Goal: Task Accomplishment & Management: Manage account settings

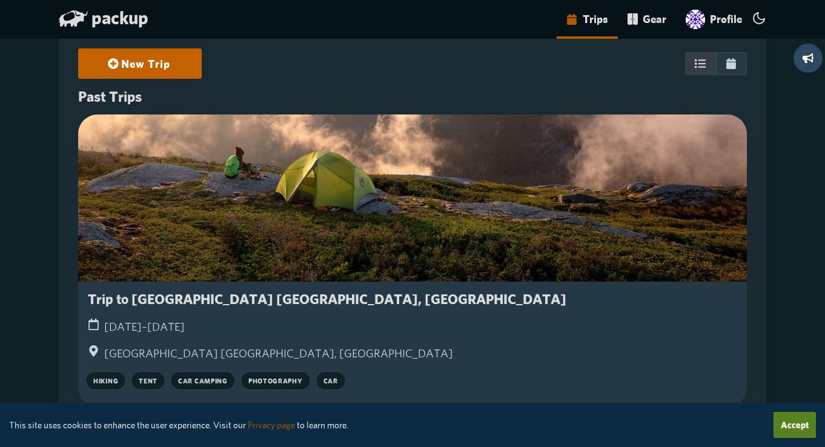
click at [148, 59] on link "New Trip" at bounding box center [139, 63] width 93 height 27
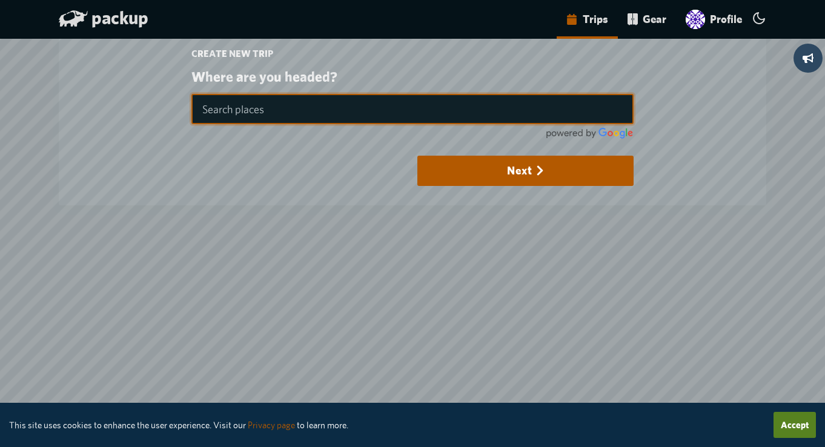
click at [268, 122] on input "text" at bounding box center [412, 109] width 443 height 30
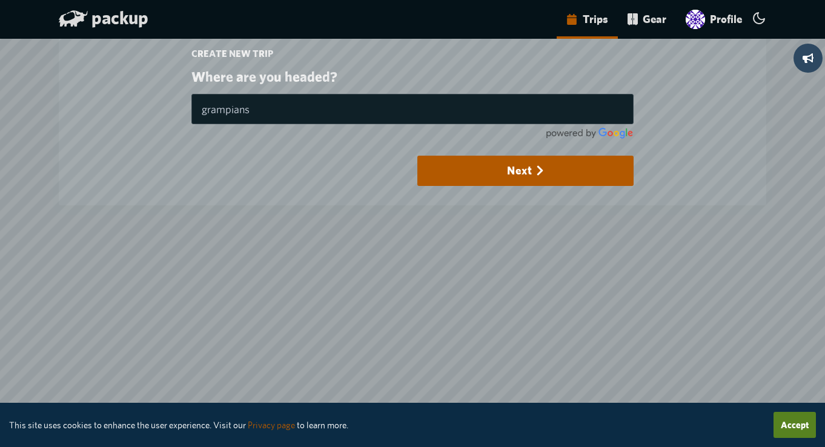
click at [476, 150] on form "Where are you headed? Starting Point grampians Next" at bounding box center [412, 127] width 443 height 117
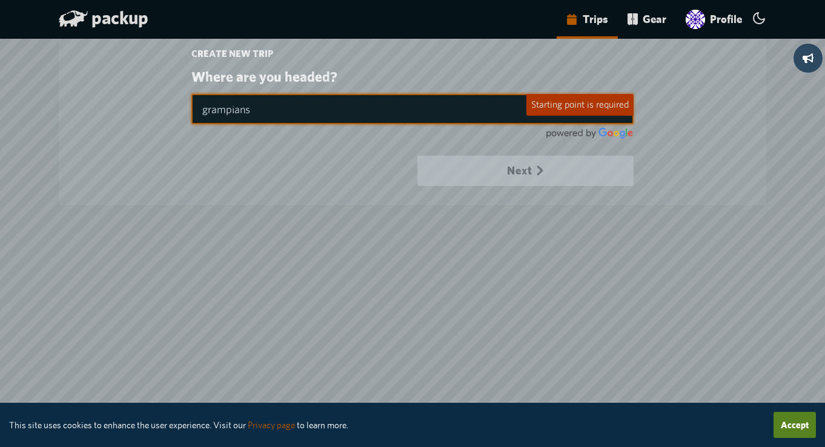
click at [353, 104] on input "grampians" at bounding box center [412, 109] width 443 height 30
click at [427, 117] on input "grampians" at bounding box center [412, 109] width 443 height 30
type input "grampians"
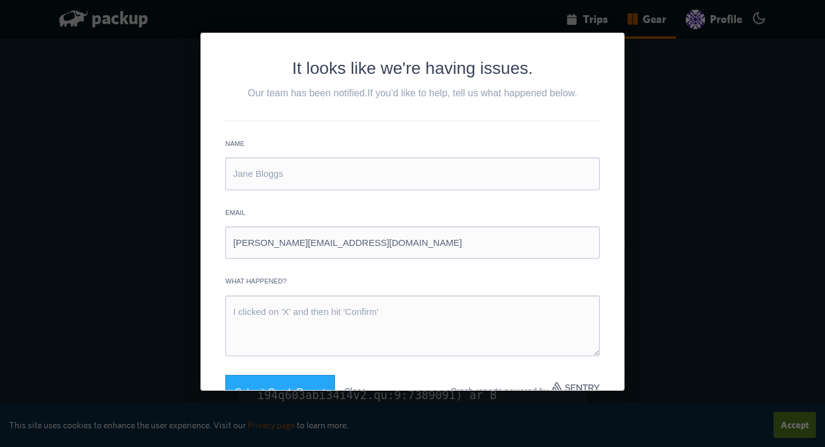
click at [704, 19] on div "It looks like we're having issues. Our team has been notified. If you'd like to…" at bounding box center [412, 223] width 825 height 447
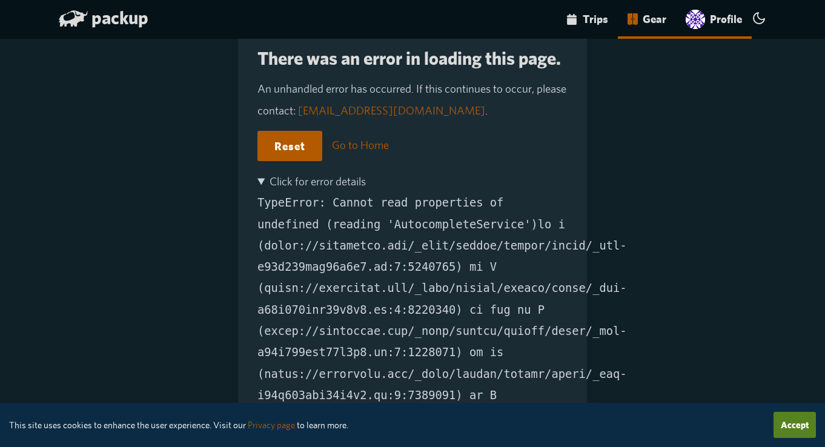
click at [704, 19] on img "main-navigation" at bounding box center [695, 19] width 19 height 19
click at [734, 21] on link "Profile" at bounding box center [714, 19] width 76 height 39
click at [758, 19] on icon "main-navigation" at bounding box center [759, 18] width 15 height 15
click at [0, 0] on input "main-navigation" at bounding box center [0, 0] width 0 height 0
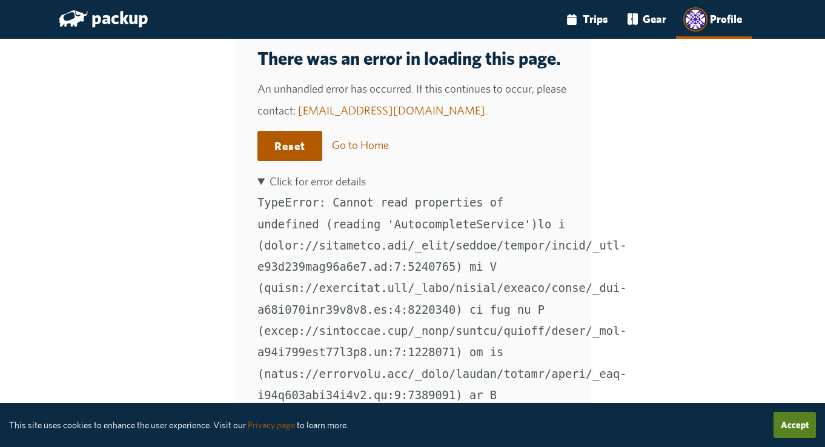
click at [758, 23] on icon "main-navigation" at bounding box center [759, 18] width 15 height 15
click at [0, 0] on input "main-navigation" at bounding box center [0, 0] width 0 height 0
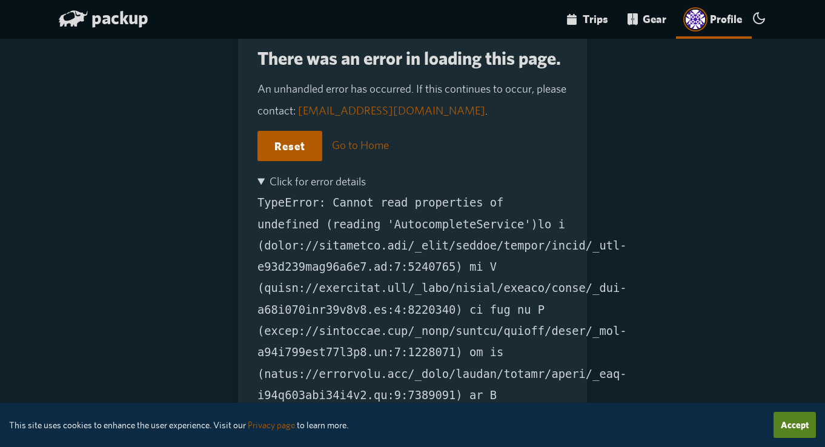
click at [726, 18] on link "Profile" at bounding box center [714, 19] width 76 height 39
click at [613, 22] on link "Trips" at bounding box center [587, 19] width 61 height 39
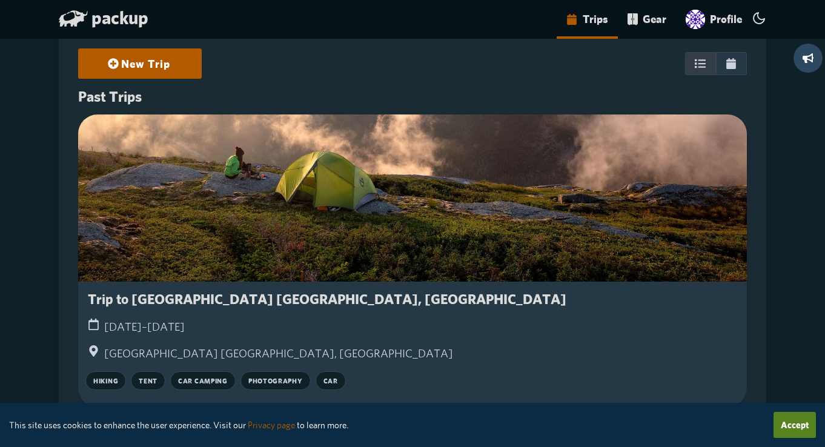
click at [218, 300] on h3 "Trip to [GEOGRAPHIC_DATA] [GEOGRAPHIC_DATA], [GEOGRAPHIC_DATA]" at bounding box center [327, 299] width 479 height 16
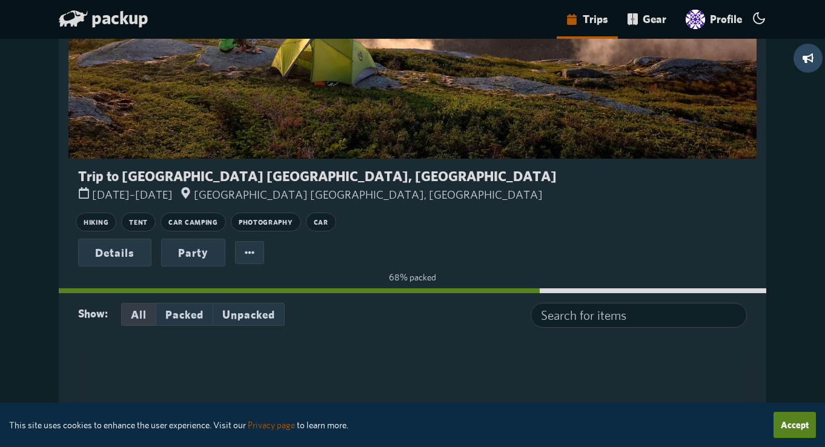
scroll to position [146, 0]
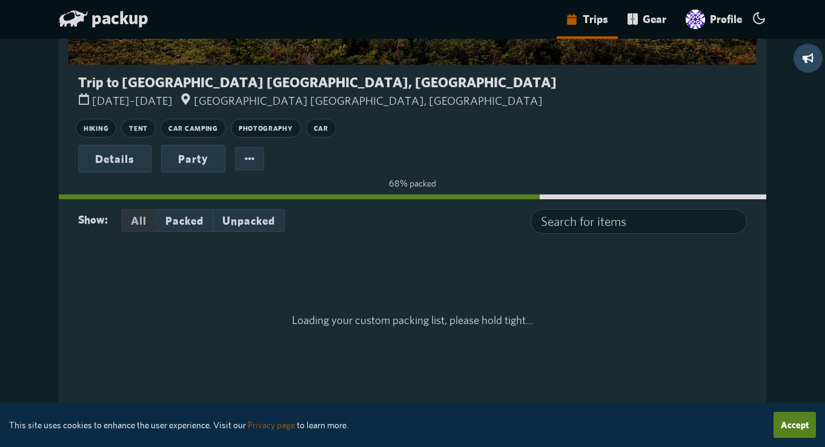
click at [138, 227] on button "All" at bounding box center [138, 220] width 35 height 23
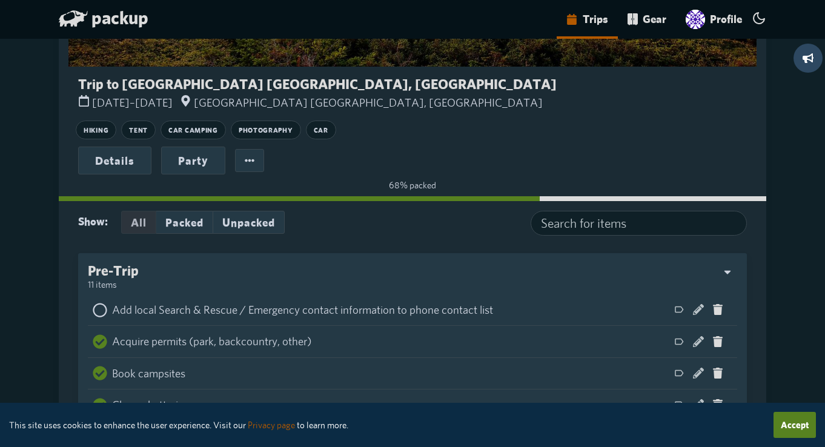
scroll to position [121, 0]
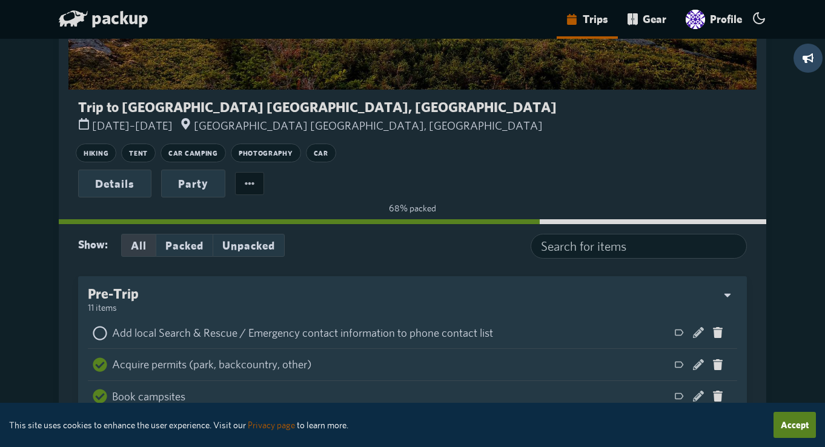
click at [255, 182] on button "button" at bounding box center [249, 183] width 29 height 23
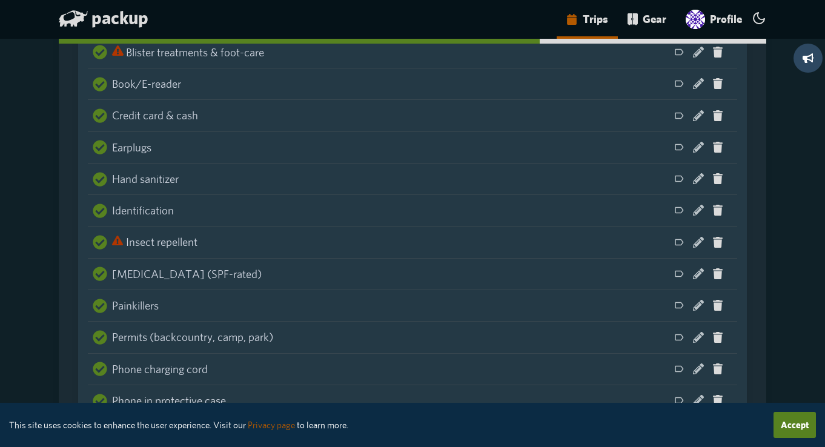
scroll to position [3255, 0]
